Goal: Check status: Check status

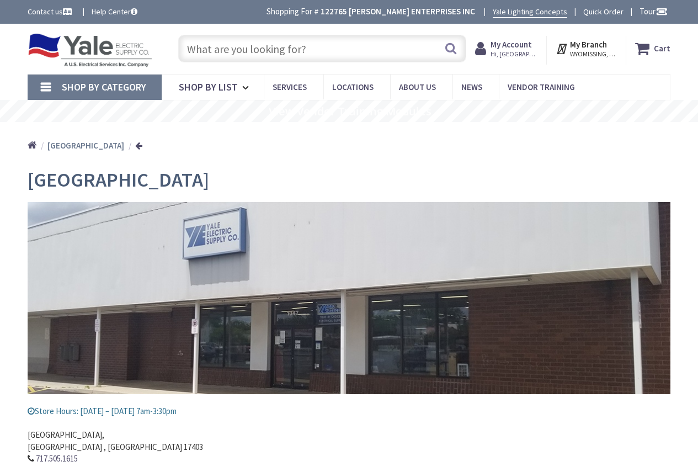
click at [515, 46] on strong "My Account" at bounding box center [511, 44] width 41 height 10
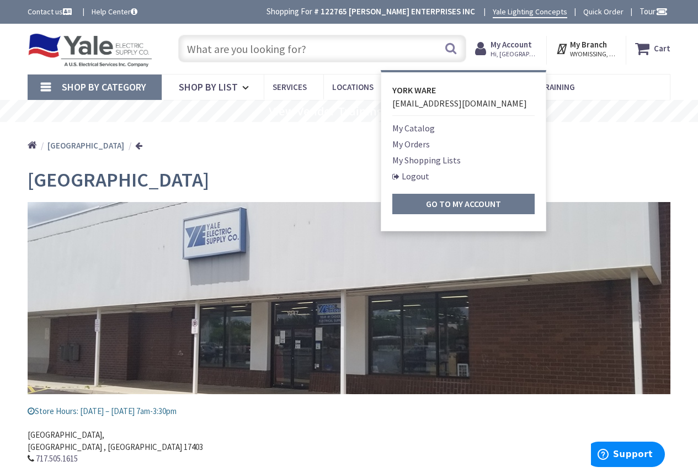
click at [411, 150] on link "My Orders" at bounding box center [411, 143] width 38 height 13
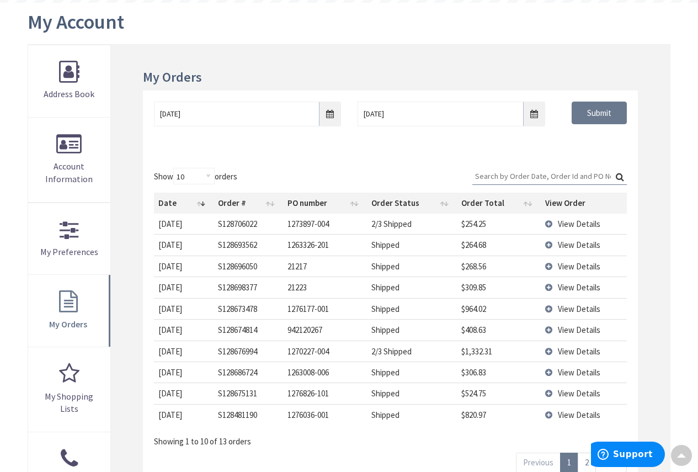
scroll to position [119, 0]
click at [589, 245] on span "View Details" at bounding box center [579, 245] width 42 height 10
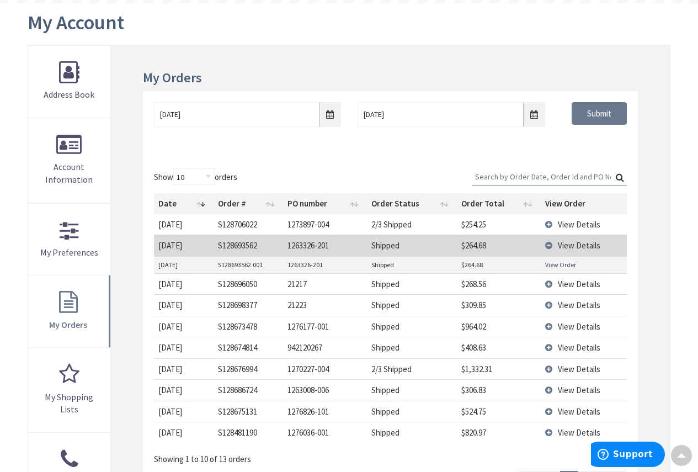
click at [565, 265] on link "View Order" at bounding box center [560, 264] width 31 height 9
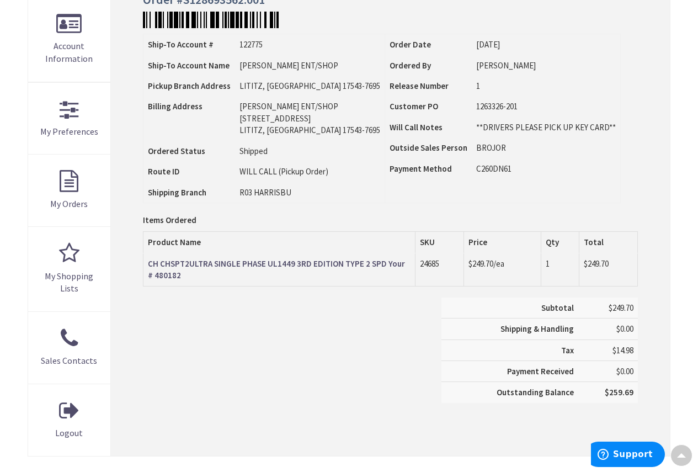
scroll to position [221, 0]
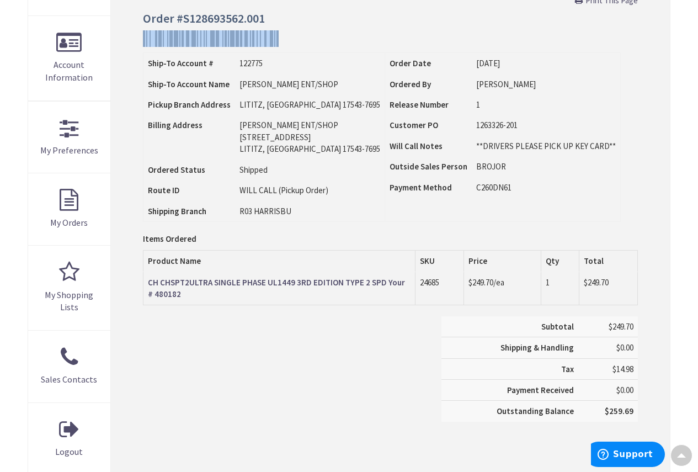
drag, startPoint x: 270, startPoint y: 20, endPoint x: 233, endPoint y: 31, distance: 38.6
